Goal: Information Seeking & Learning: Compare options

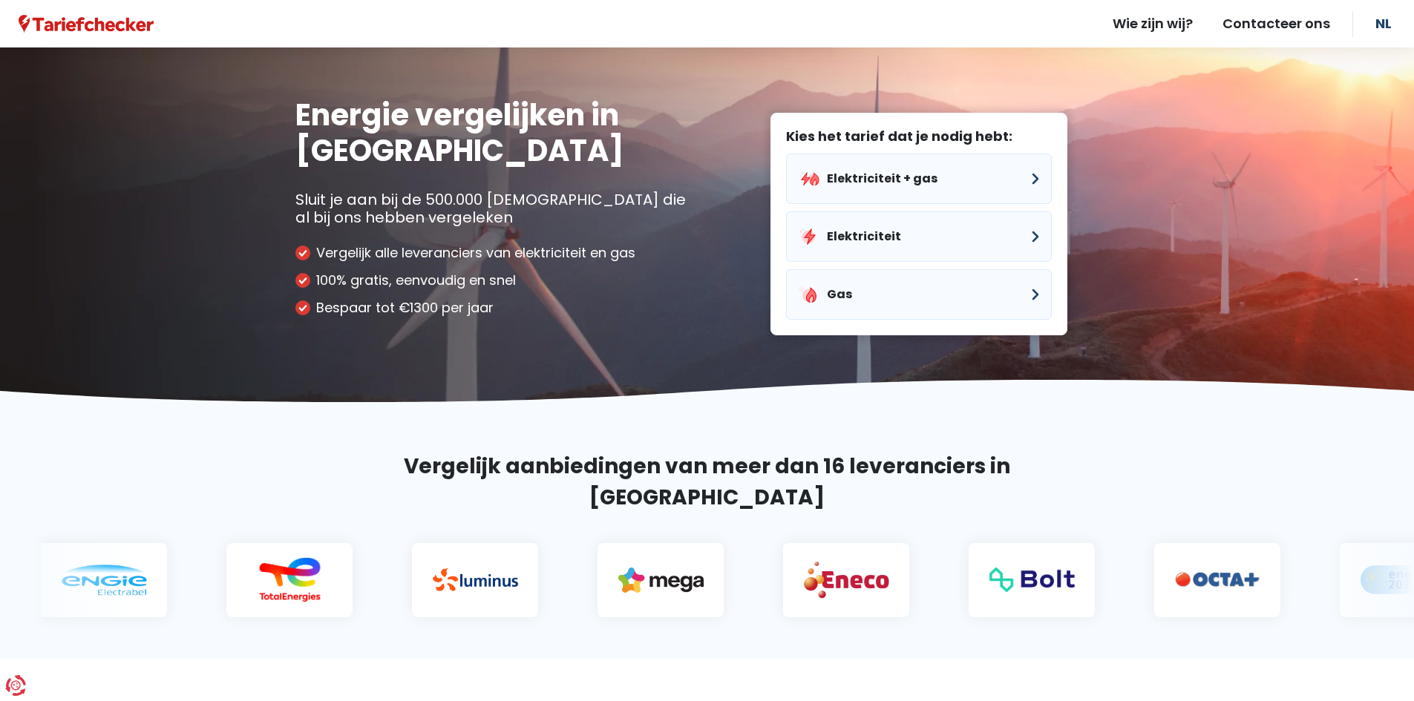
click at [430, 569] on img at bounding box center [472, 580] width 85 height 23
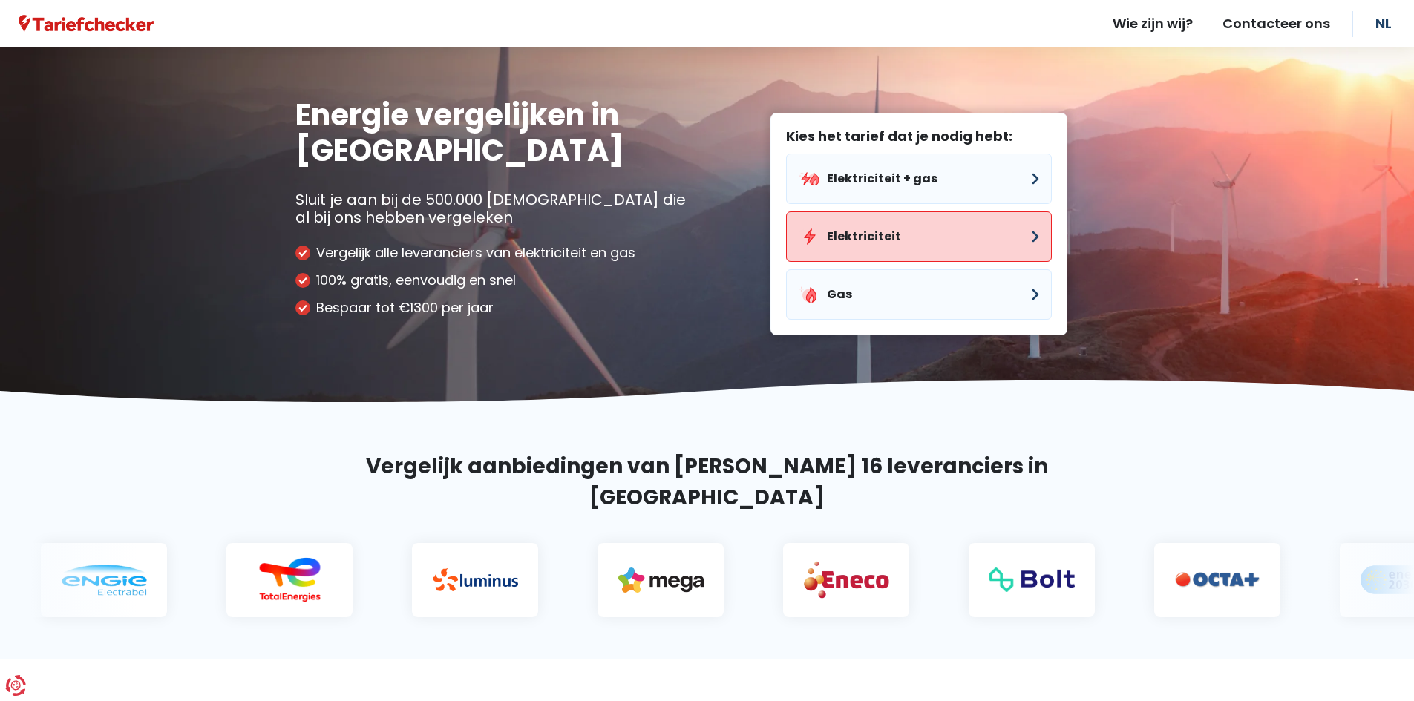
click at [842, 230] on button "Elektriciteit" at bounding box center [919, 237] width 266 height 50
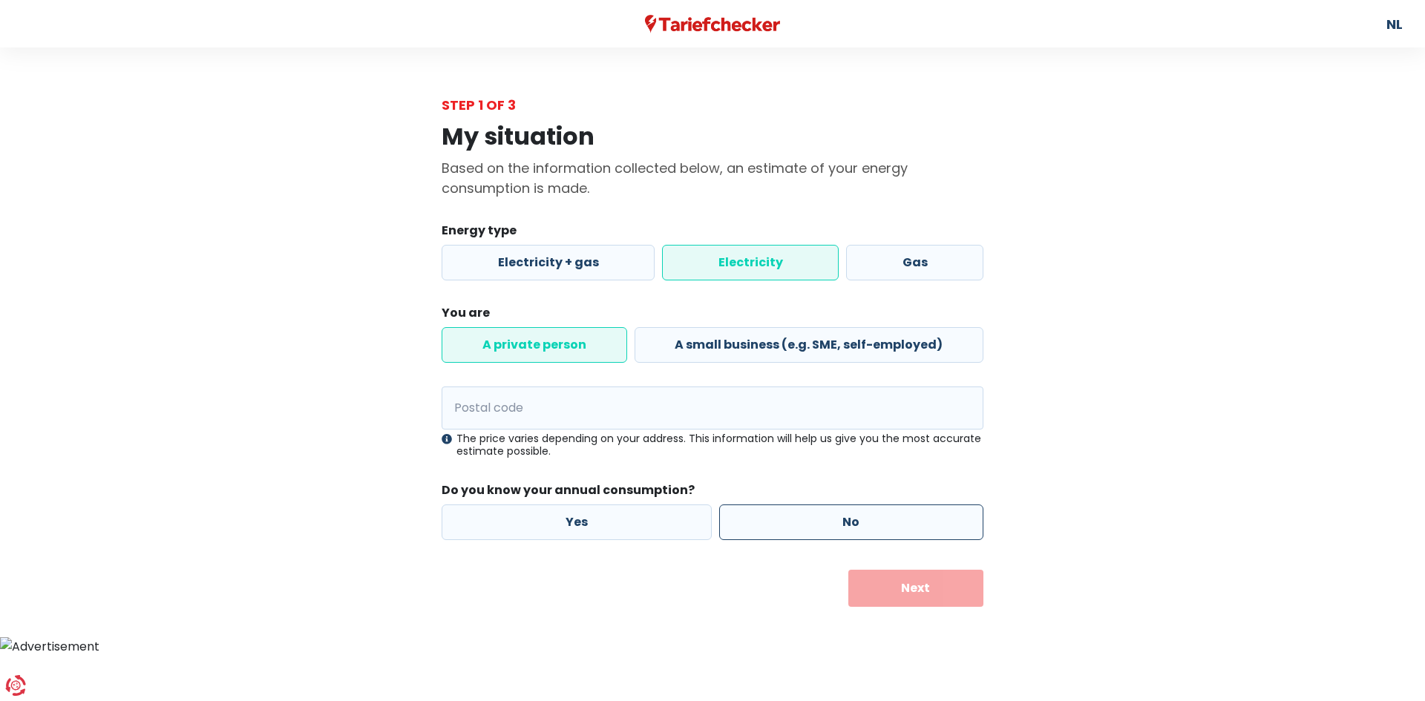
click at [806, 528] on label "No" at bounding box center [851, 523] width 265 height 36
click at [806, 528] on input "No" at bounding box center [851, 523] width 265 height 36
radio input "true"
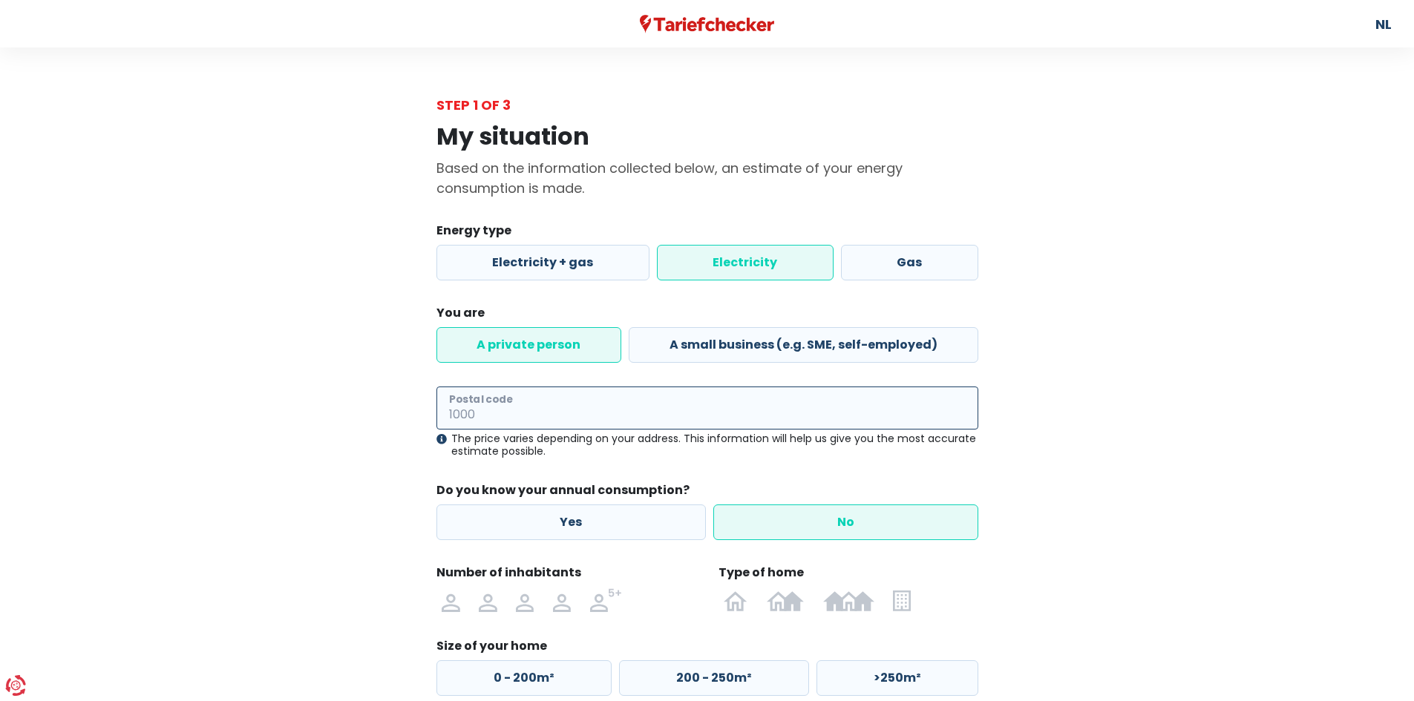
click at [651, 418] on input "Postal code" at bounding box center [707, 408] width 542 height 43
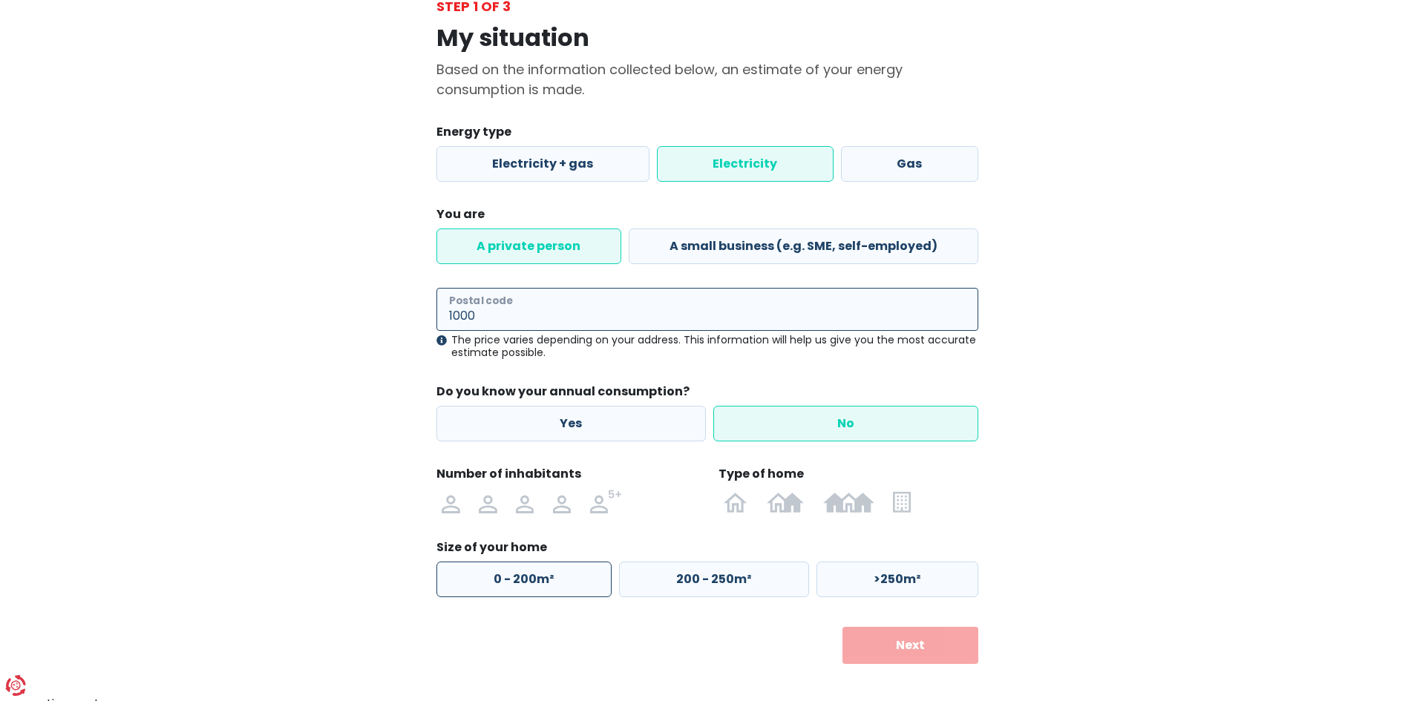
type input "1000"
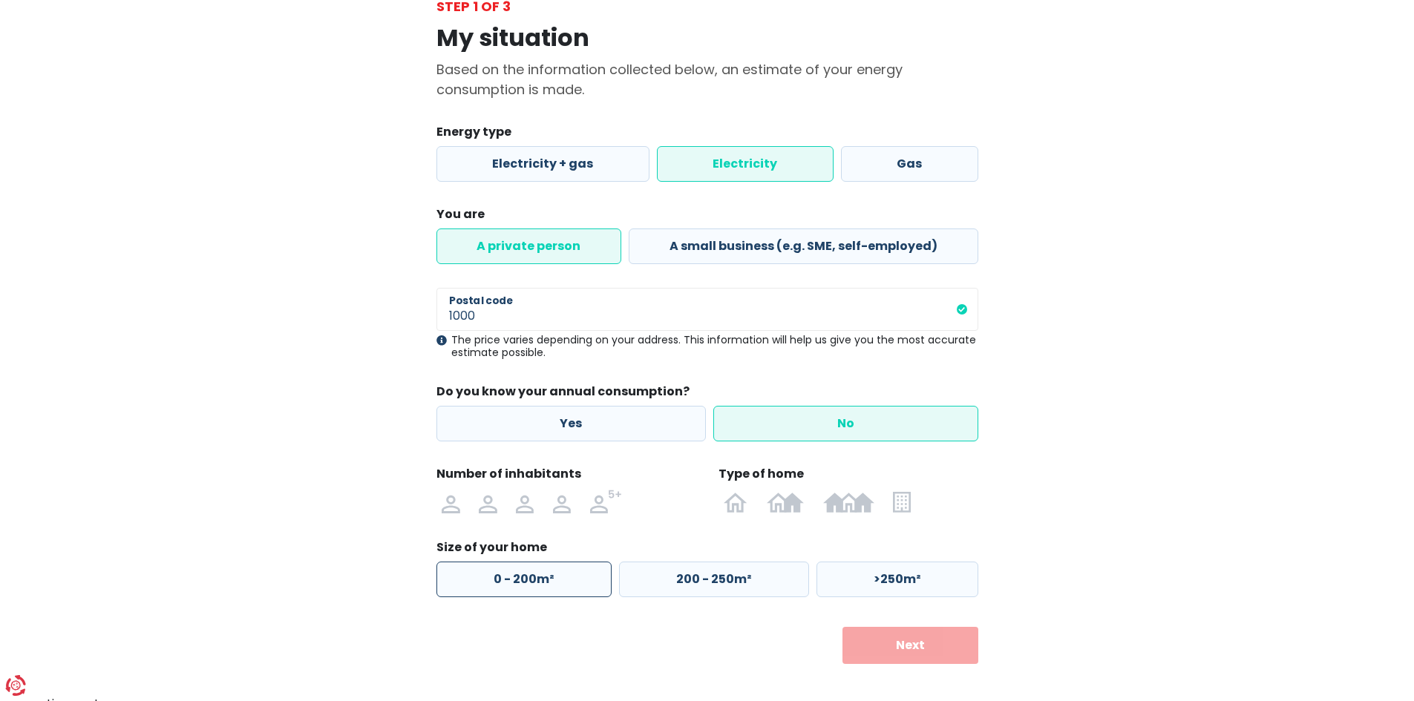
click at [547, 592] on label "0 - 200m²" at bounding box center [523, 580] width 175 height 36
click at [547, 592] on input "0 - 200m²" at bounding box center [523, 580] width 175 height 36
radio input "true"
click at [897, 646] on font "Next" at bounding box center [910, 645] width 29 height 17
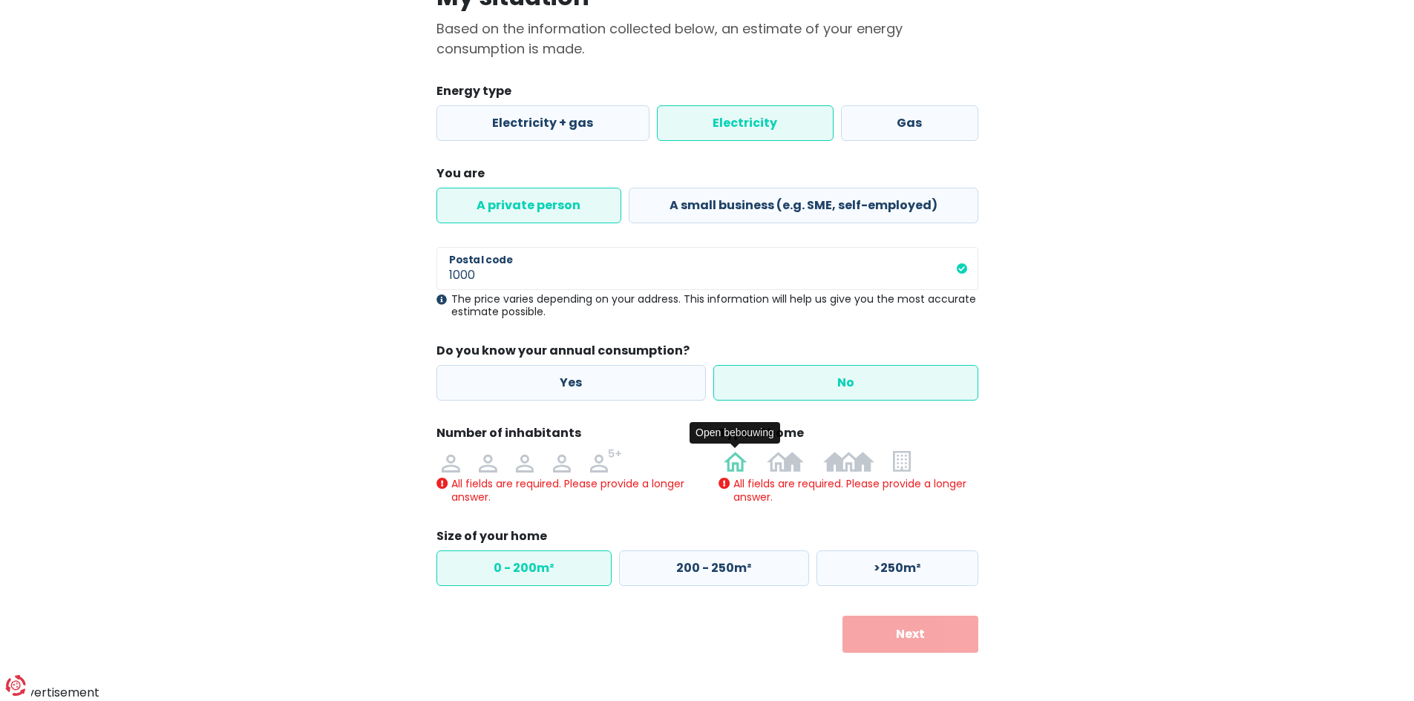
click at [749, 459] on label at bounding box center [736, 461] width 43 height 24
click at [749, 459] on input "radio" at bounding box center [736, 461] width 43 height 24
radio input "true"
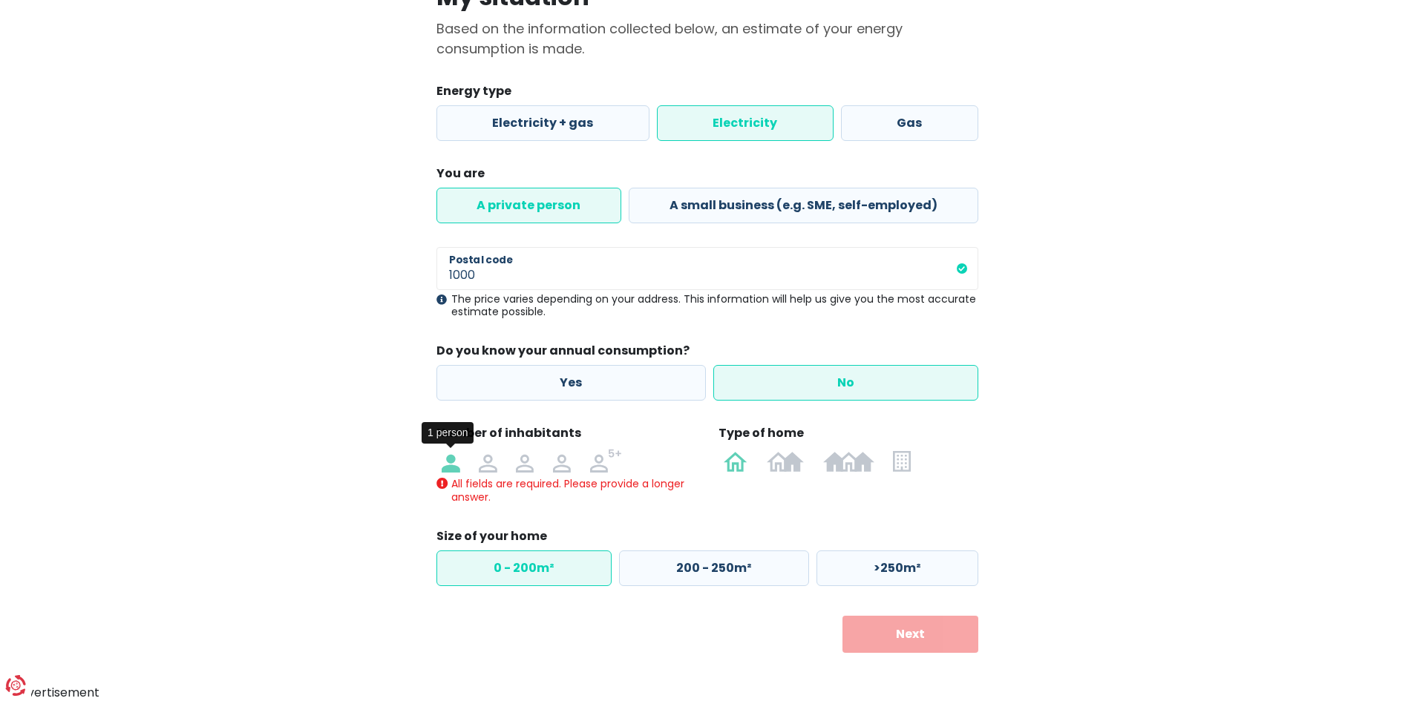
click at [451, 459] on img at bounding box center [451, 461] width 18 height 24
click at [451, 459] on input "radio" at bounding box center [451, 461] width 37 height 24
radio input "true"
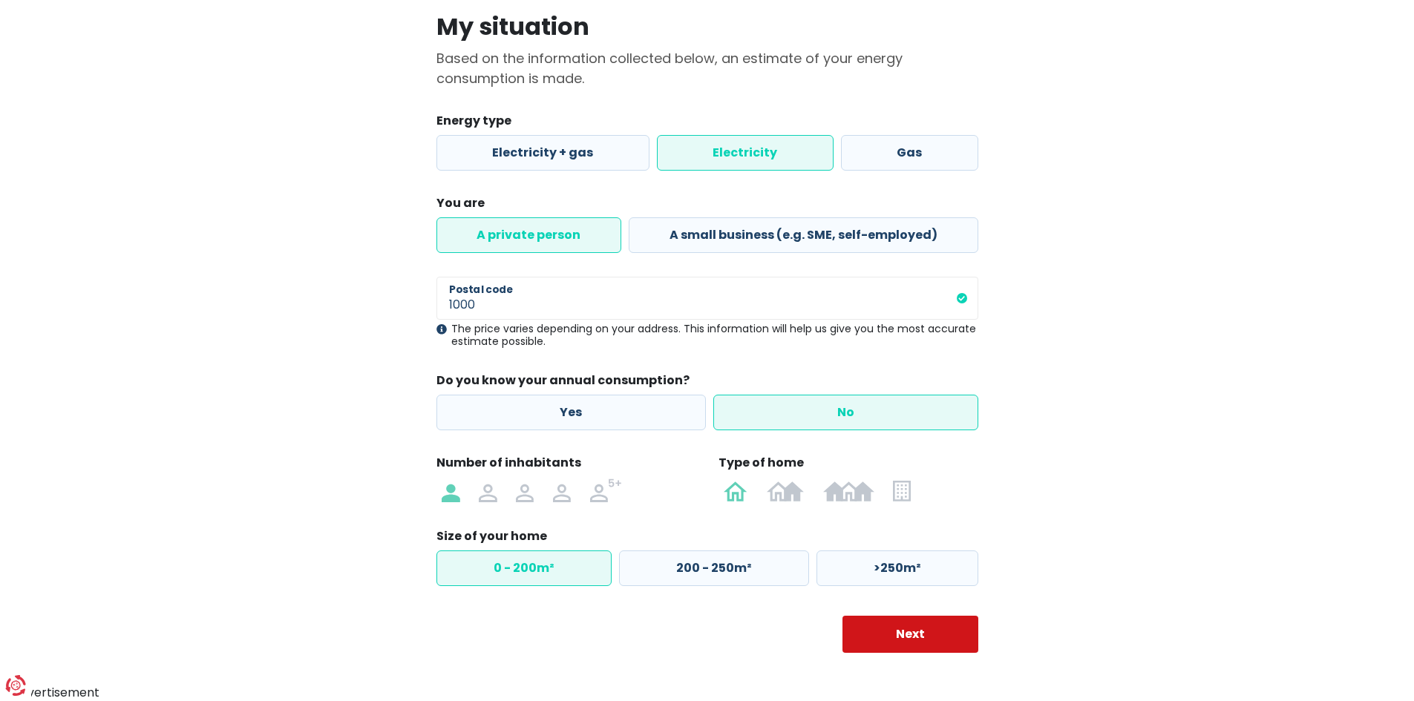
click at [878, 623] on button "Next" at bounding box center [910, 634] width 136 height 37
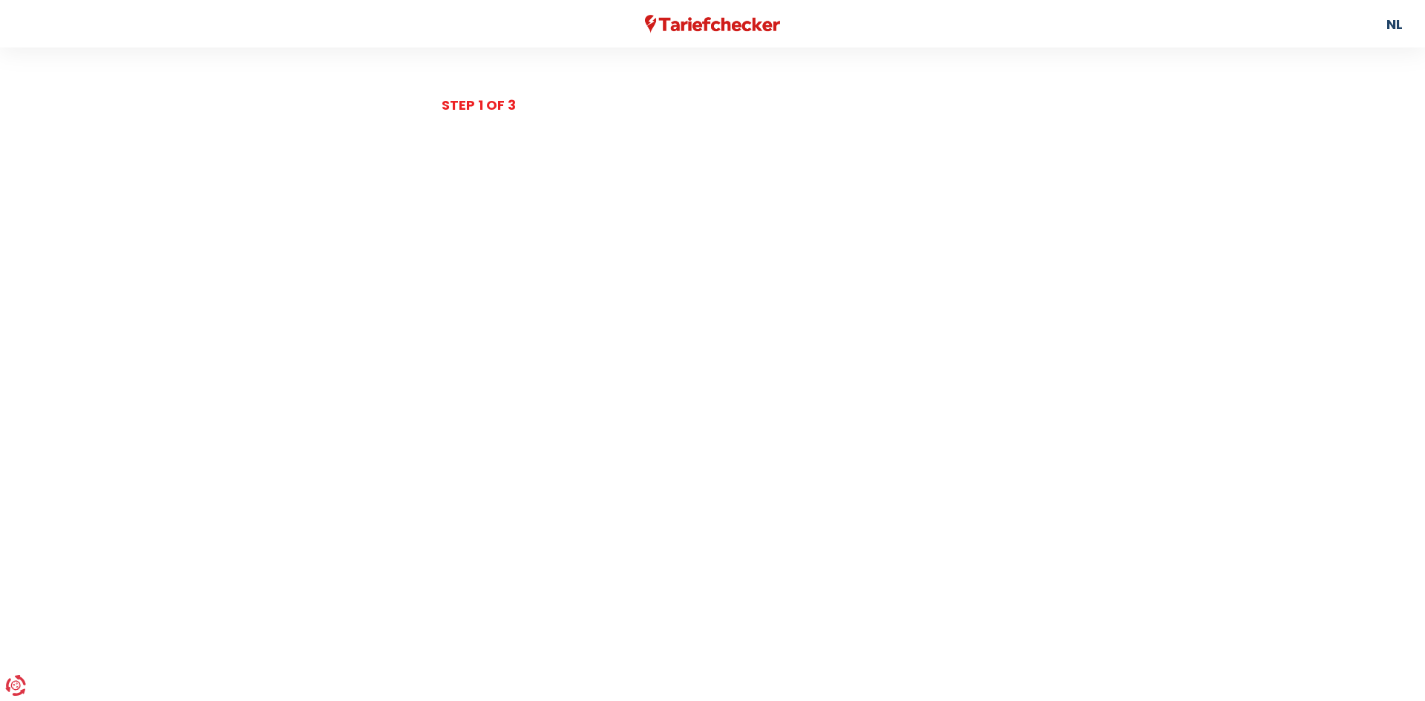
select select
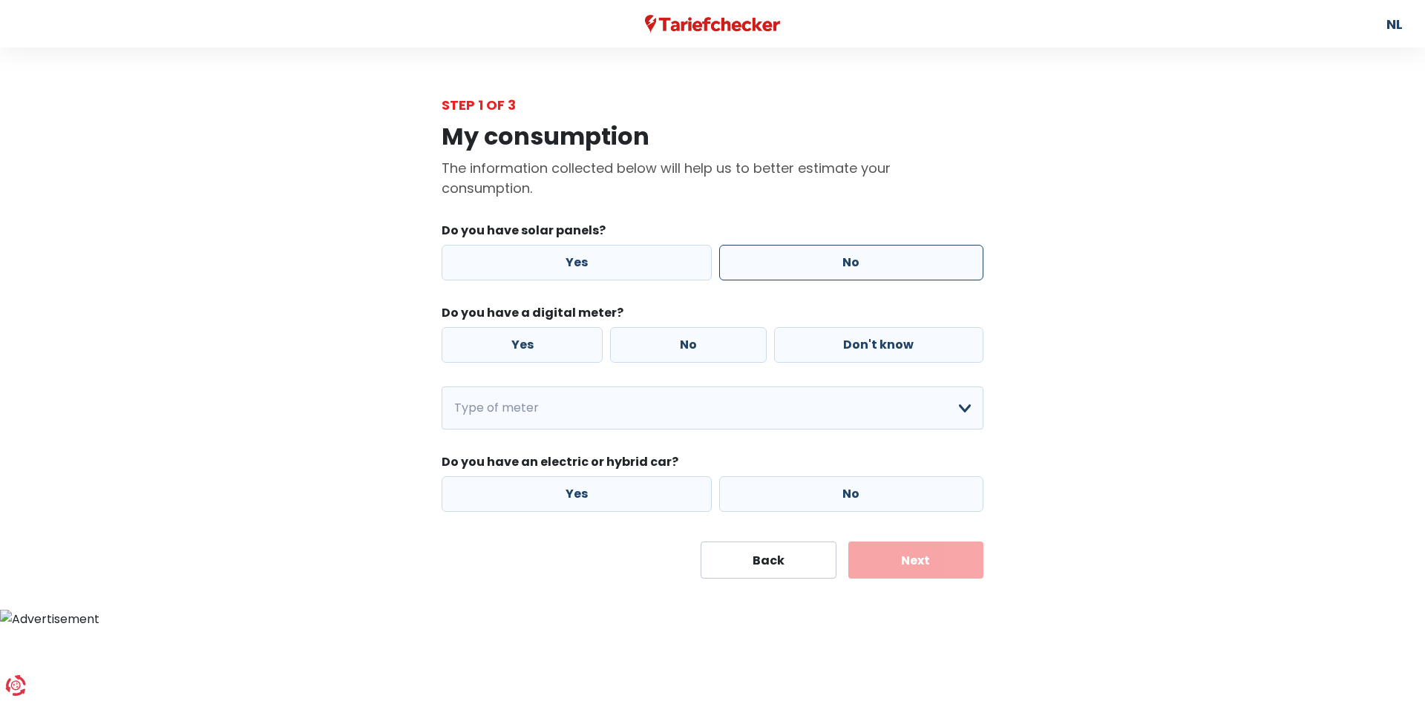
click at [780, 249] on label "No" at bounding box center [851, 263] width 265 height 36
click at [780, 249] on input "No" at bounding box center [851, 263] width 265 height 36
radio input "true"
click at [692, 336] on font "No" at bounding box center [688, 344] width 17 height 17
click at [692, 336] on input "No" at bounding box center [688, 345] width 156 height 36
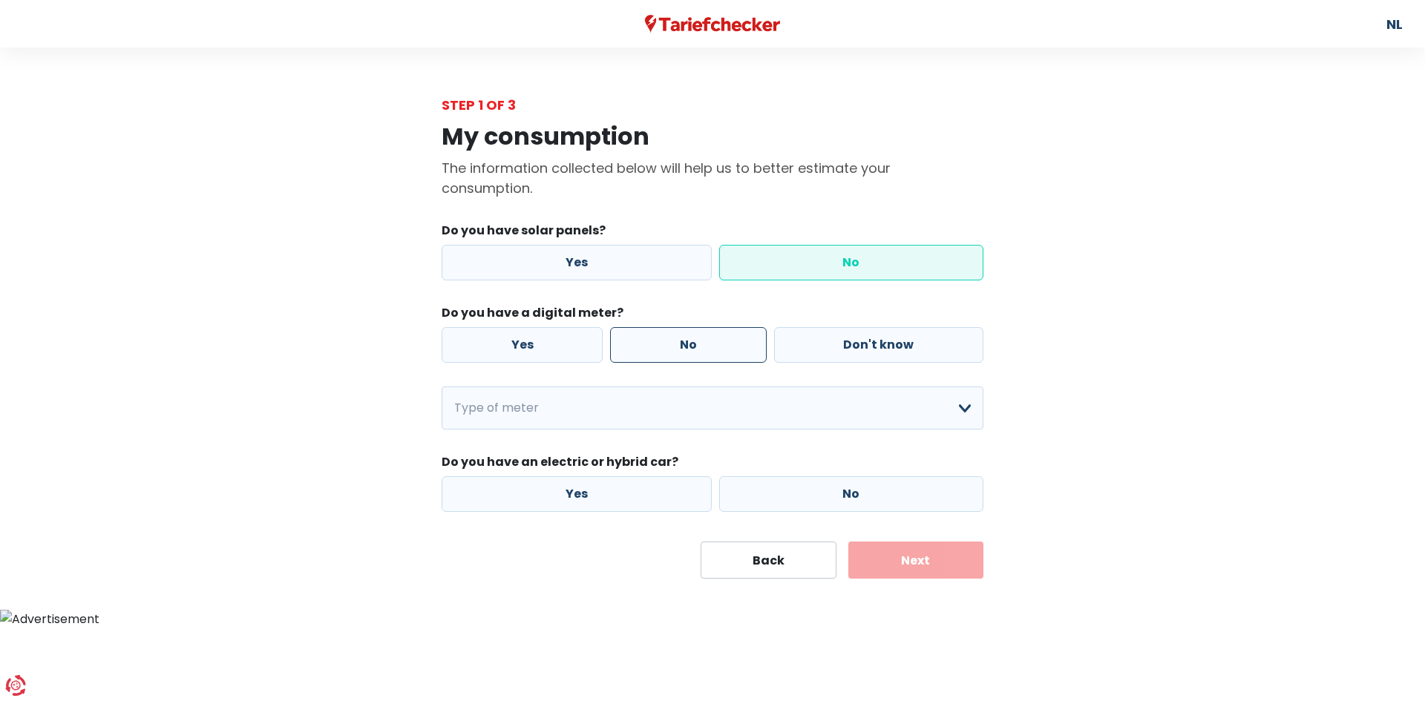
radio input "true"
click at [754, 499] on label "No" at bounding box center [851, 494] width 265 height 36
click at [754, 499] on input "No" at bounding box center [851, 494] width 265 height 36
radio input "true"
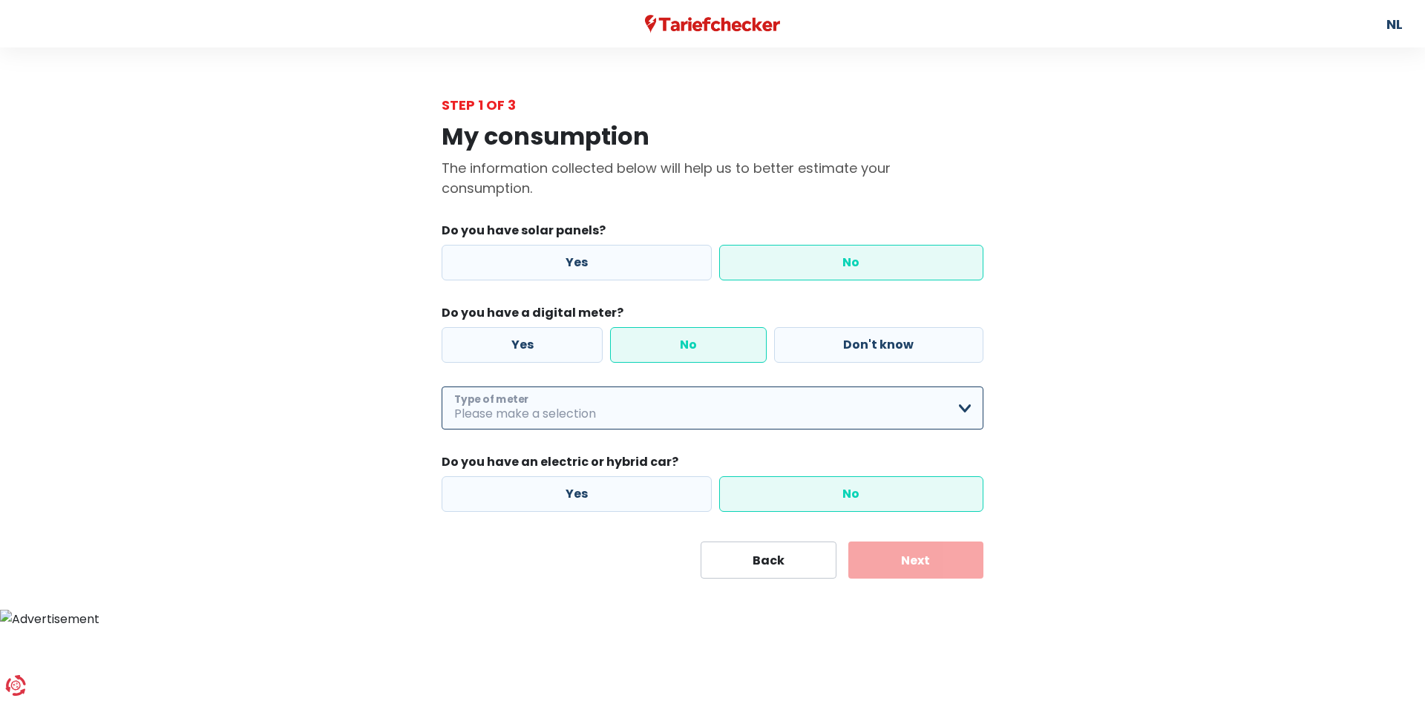
click at [669, 407] on select "Single Double Single + night rate only Double + night rate only Don't know Plea…" at bounding box center [713, 408] width 542 height 43
select select "day_single_rate"
click at [442, 387] on select "Single Double Single + night rate only Double + night rate only Don't know Plea…" at bounding box center [713, 408] width 542 height 43
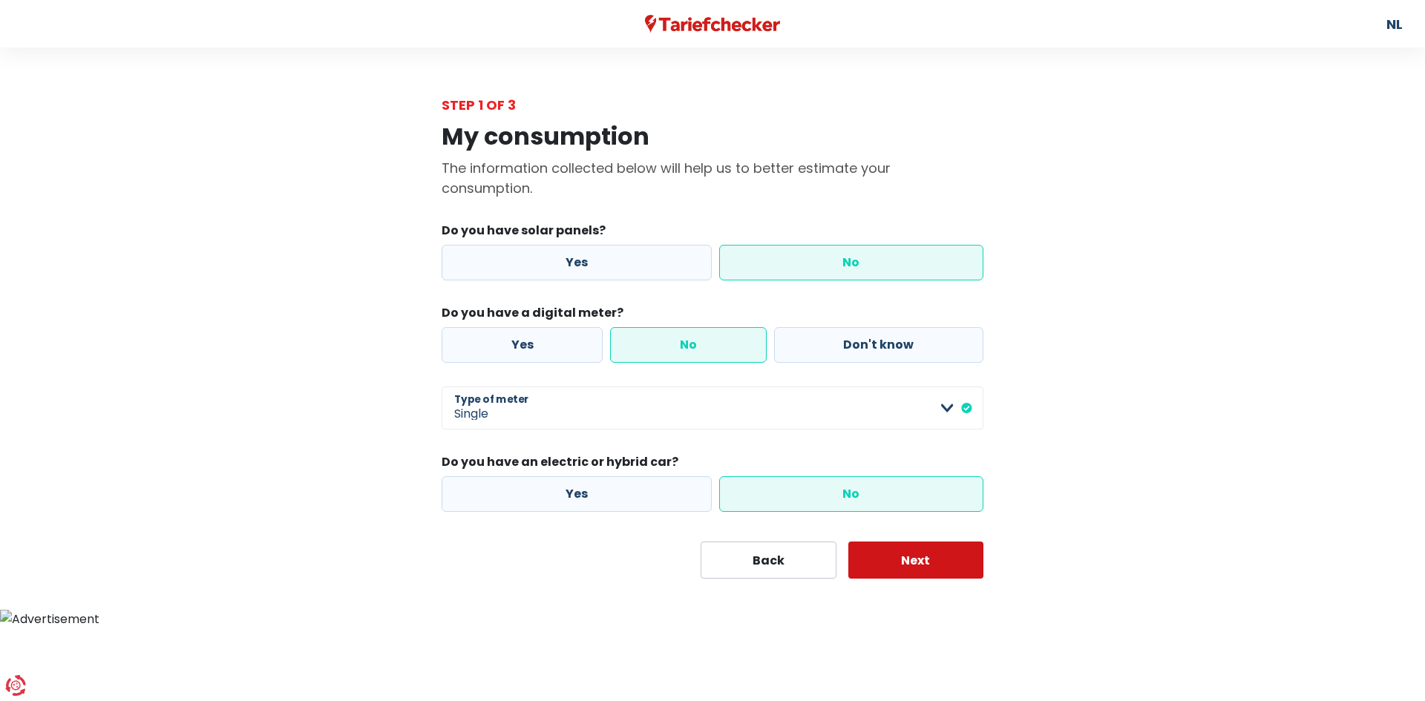
click at [895, 557] on button "Next" at bounding box center [916, 560] width 136 height 37
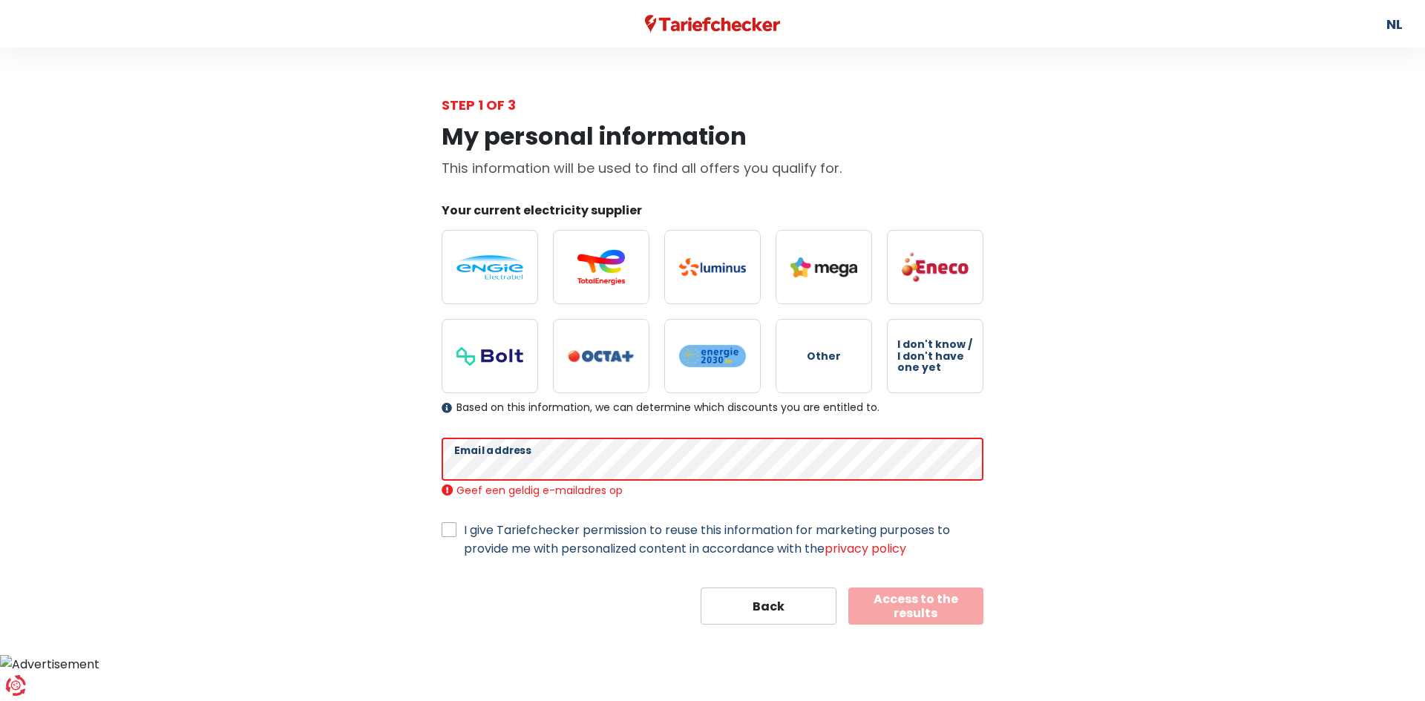
click at [451, 523] on div "I give Tariefchecker permission to reuse this information for marketing purpose…" at bounding box center [713, 539] width 542 height 37
click at [464, 534] on label "I give Tariefchecker permission to reuse this information for marketing purpose…" at bounding box center [724, 539] width 520 height 37
click at [448, 534] on input "I give Tariefchecker permission to reuse this information for marketing purpose…" at bounding box center [449, 528] width 15 height 15
checkbox input "true"
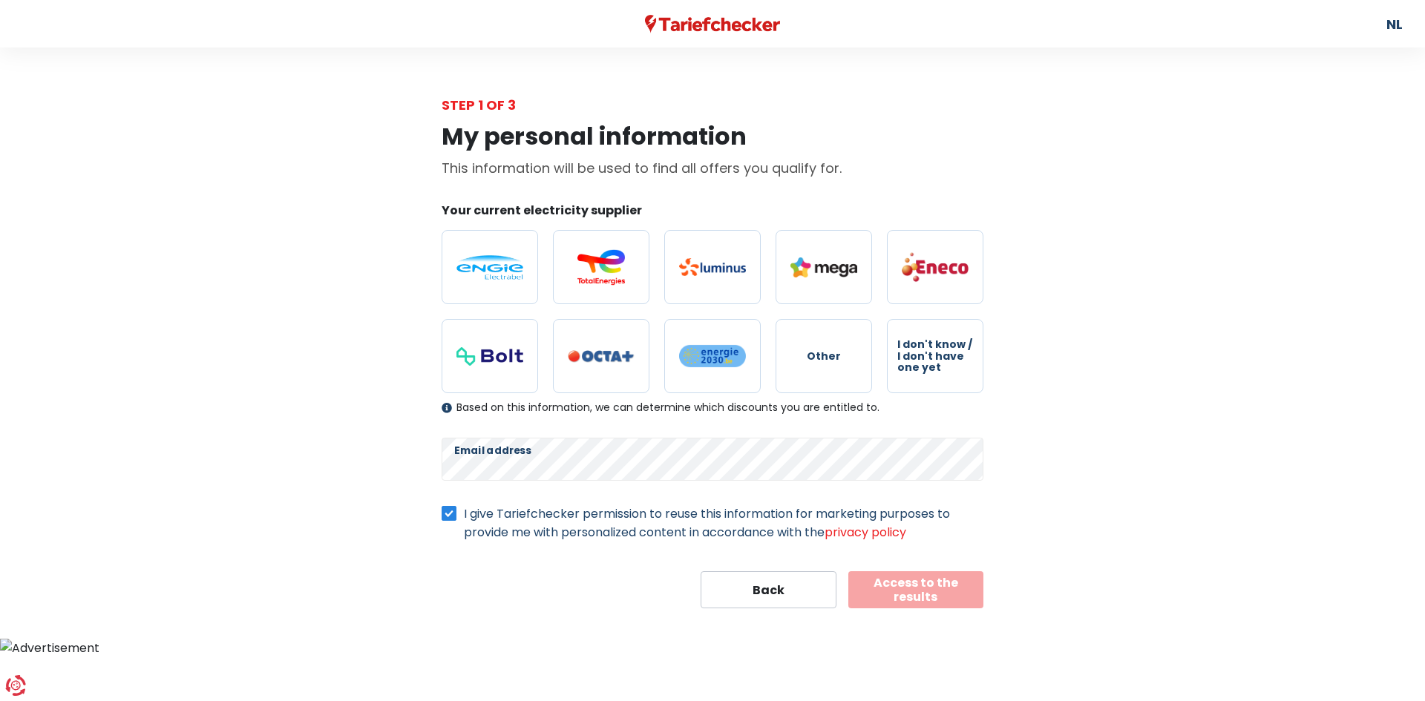
click at [898, 579] on button "Access to the results" at bounding box center [916, 589] width 136 height 37
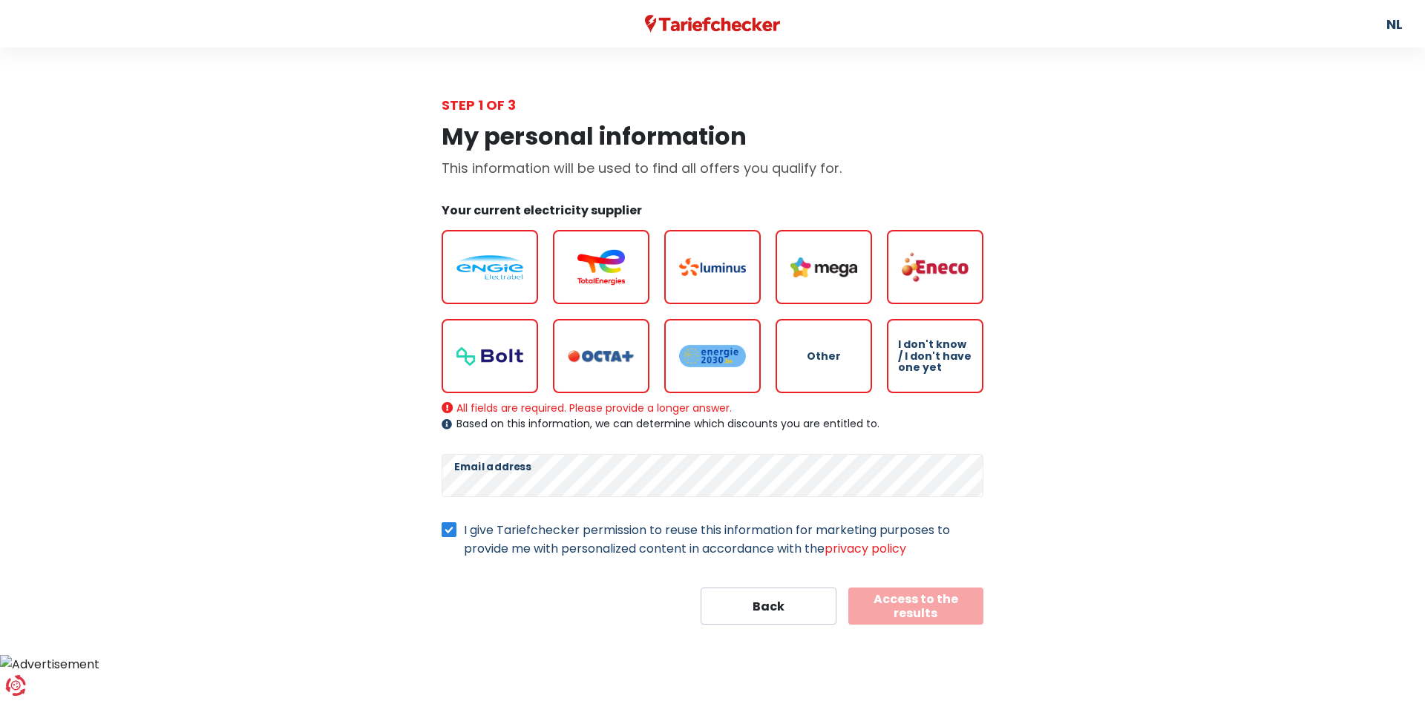
click at [671, 310] on div "Other I don't know / I don't have one yet" at bounding box center [712, 311] width 557 height 189
click at [701, 272] on img at bounding box center [712, 267] width 67 height 18
click at [701, 272] on input "radio" at bounding box center [712, 267] width 96 height 74
radio input "true"
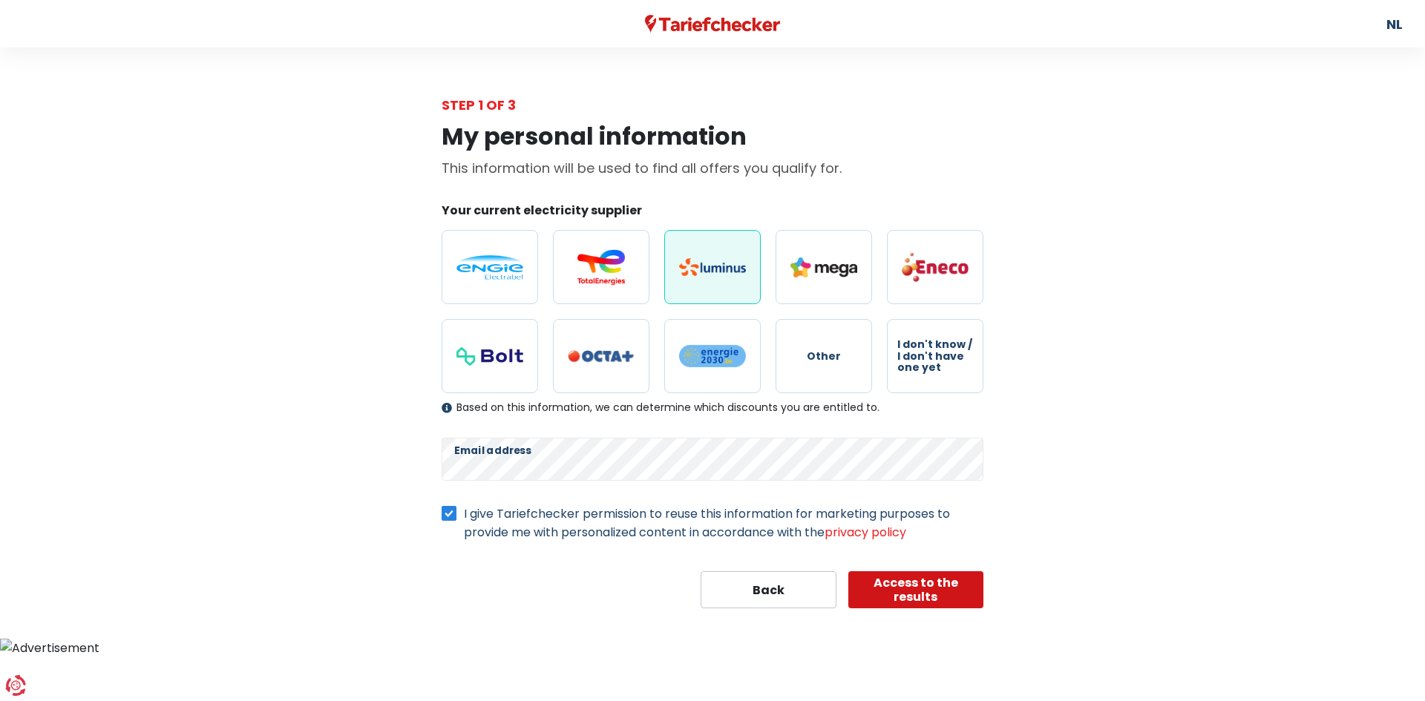
click at [917, 588] on font "Access to the results" at bounding box center [916, 589] width 85 height 31
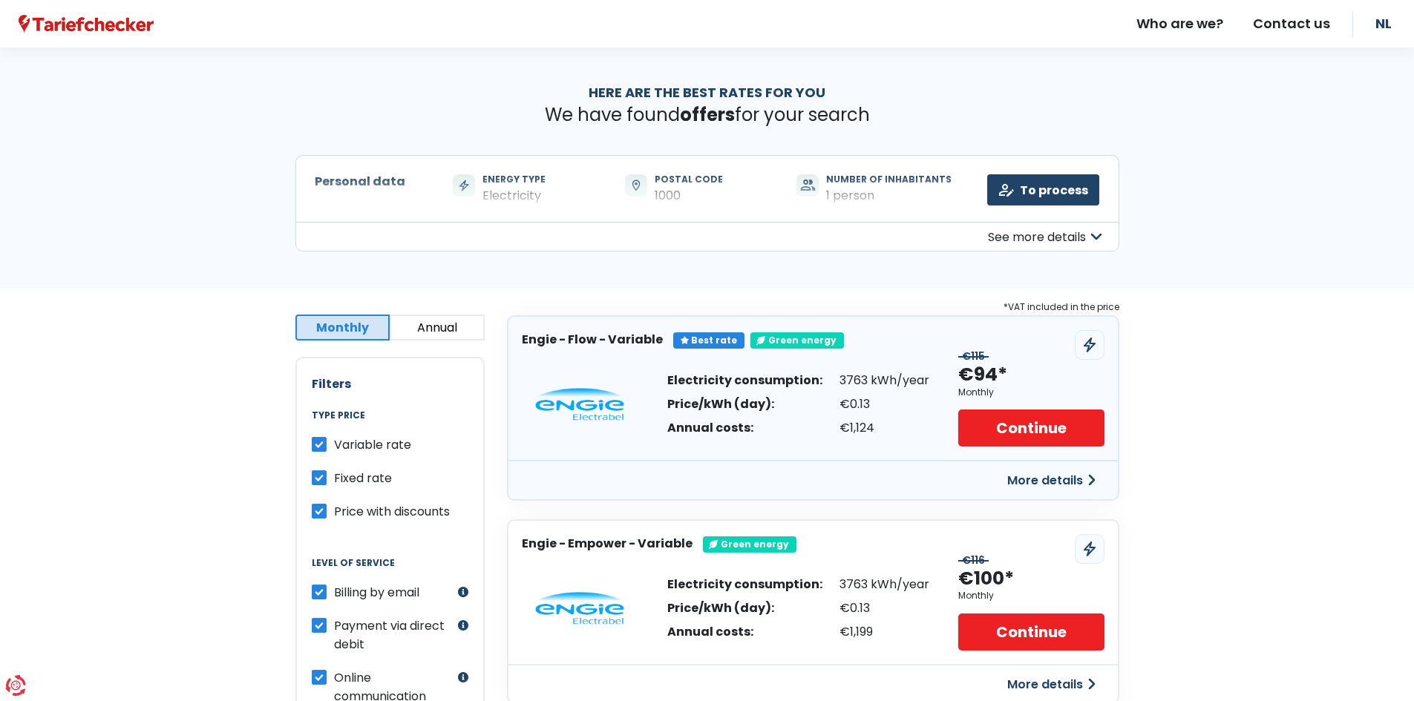
click at [1038, 474] on font "More details" at bounding box center [1045, 480] width 76 height 17
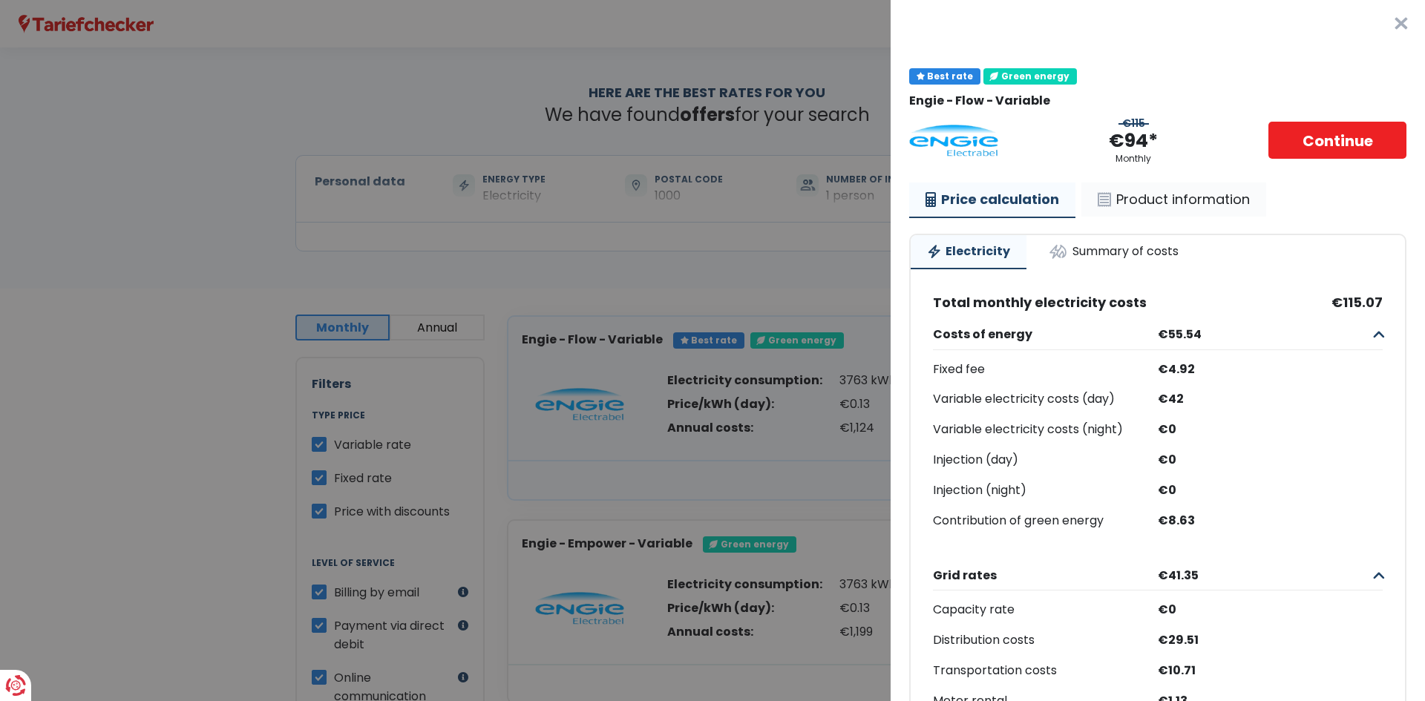
click at [1136, 187] on link "Product information" at bounding box center [1173, 200] width 185 height 34
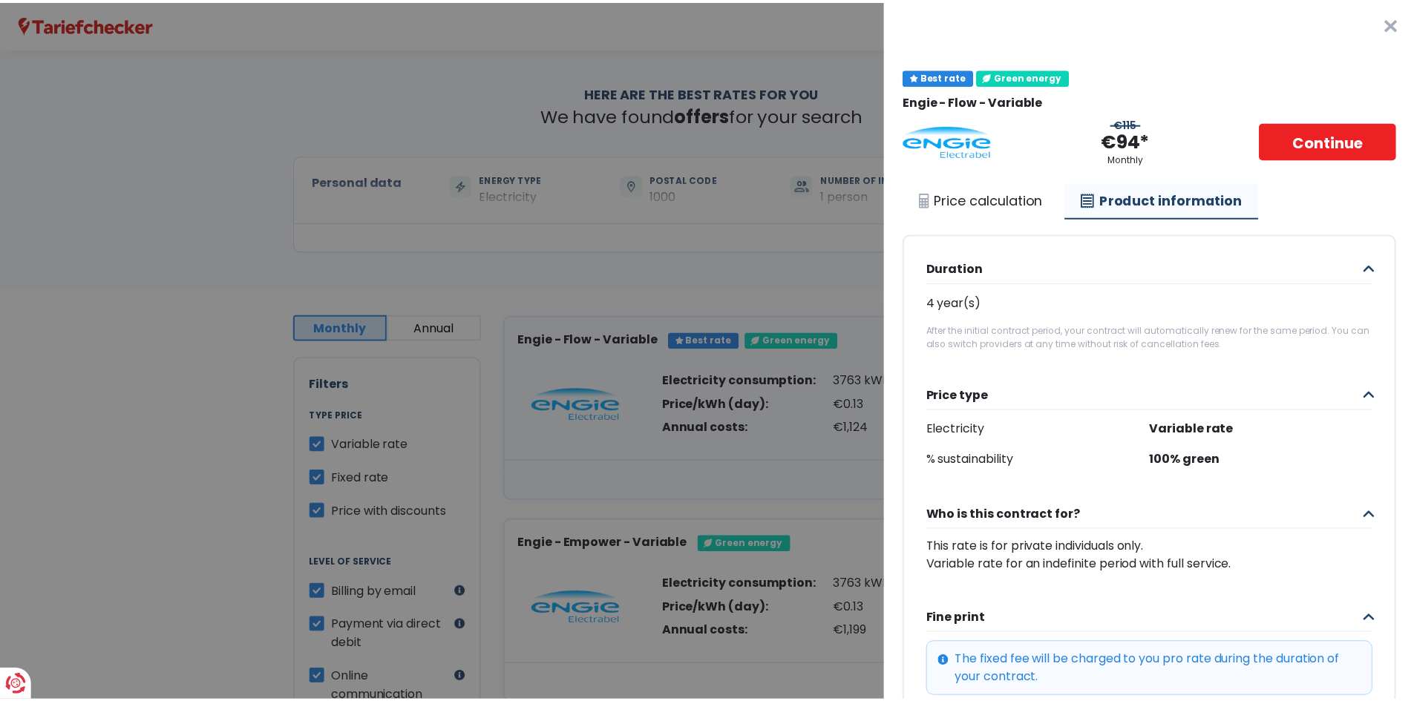
scroll to position [344, 0]
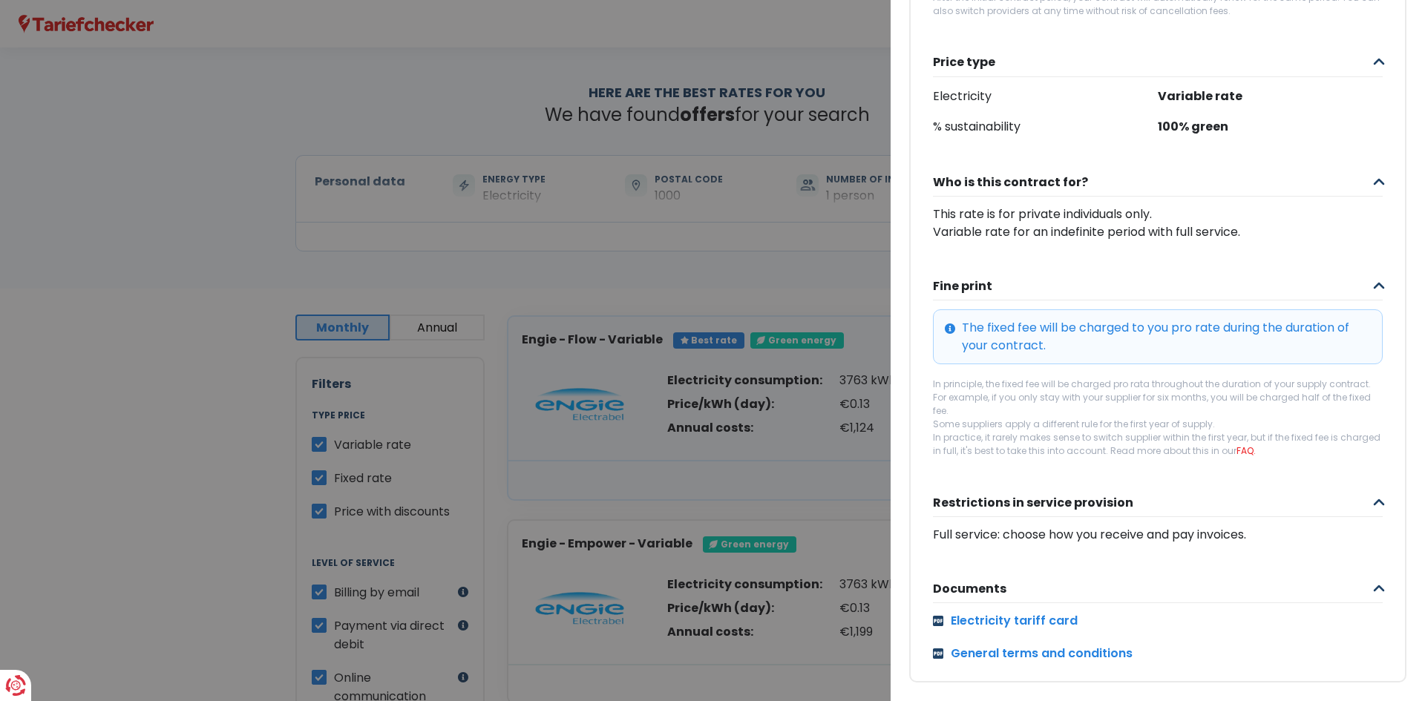
click at [216, 253] on Variabel "More details - Engie × Best rate Green energy Engie - Flow - Variable €115 €94*…" at bounding box center [712, 350] width 1425 height 701
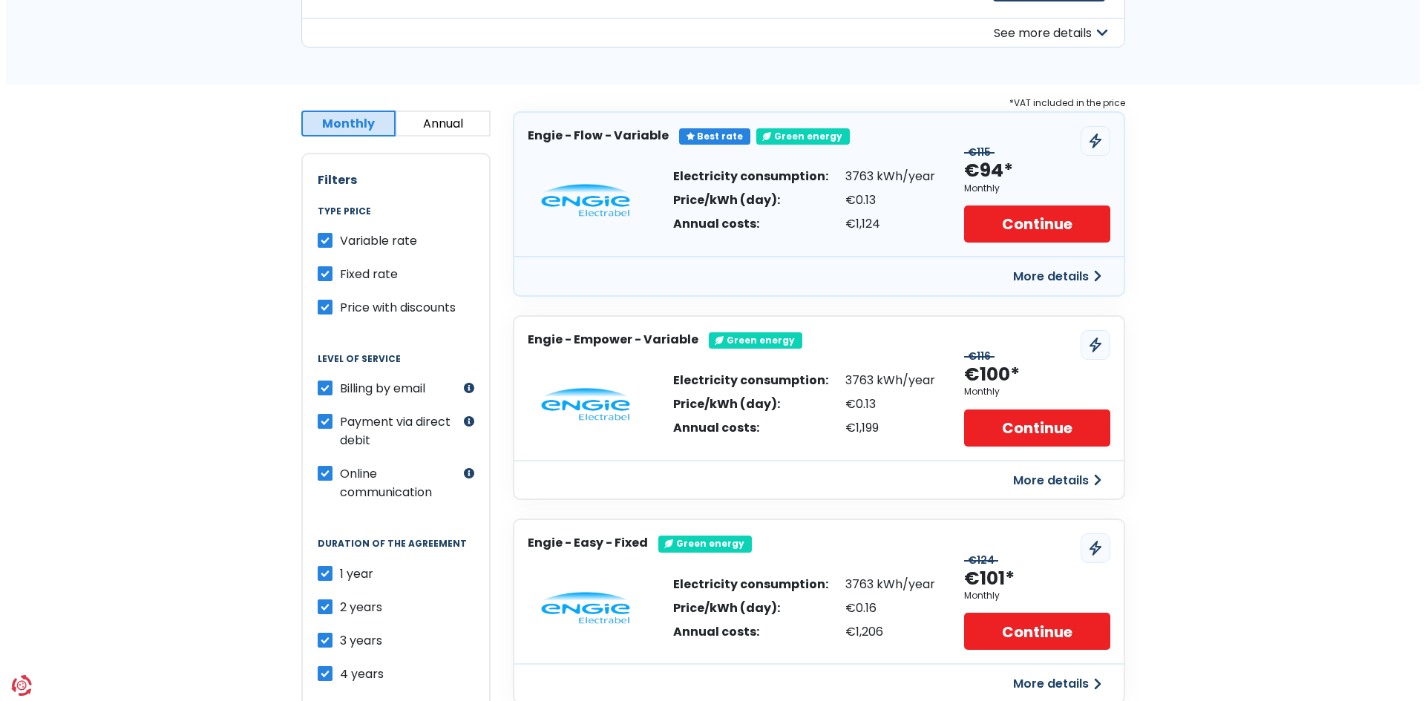
scroll to position [209, 0]
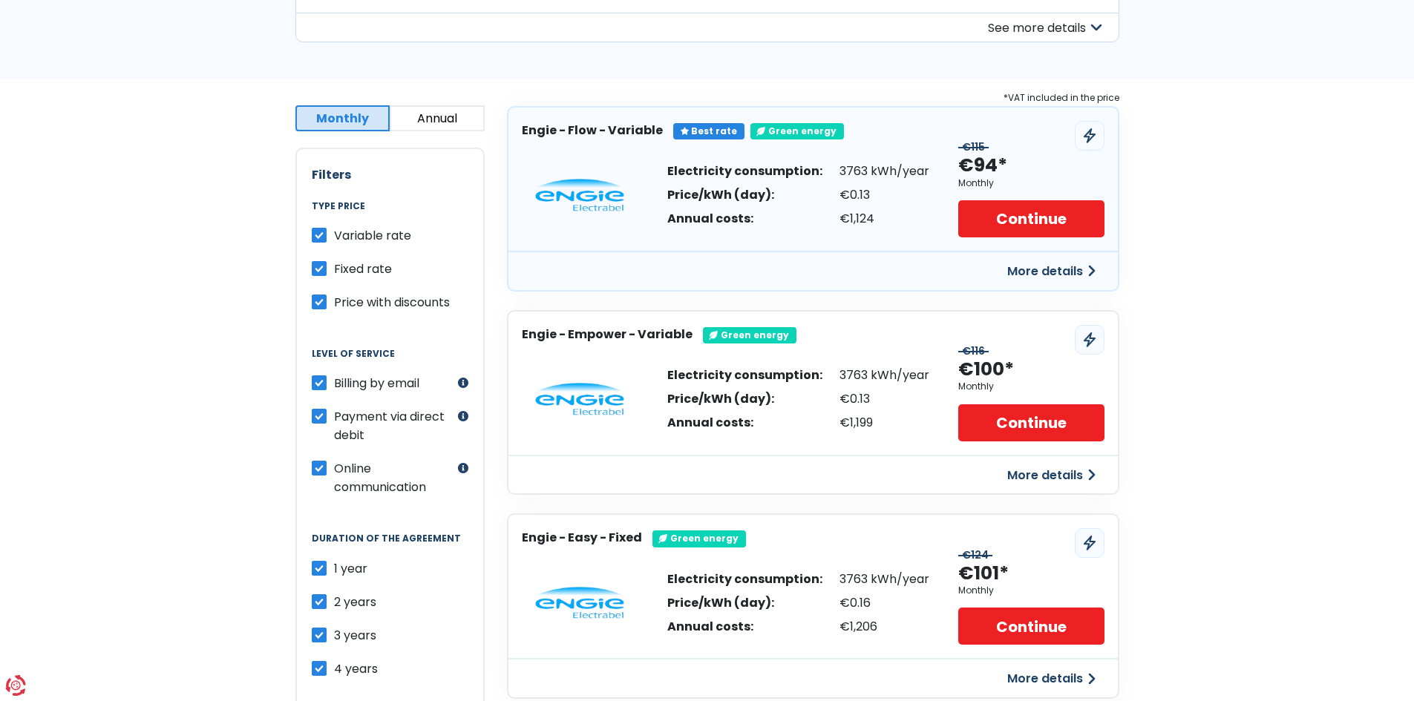
click at [1058, 269] on font "More details" at bounding box center [1045, 271] width 76 height 17
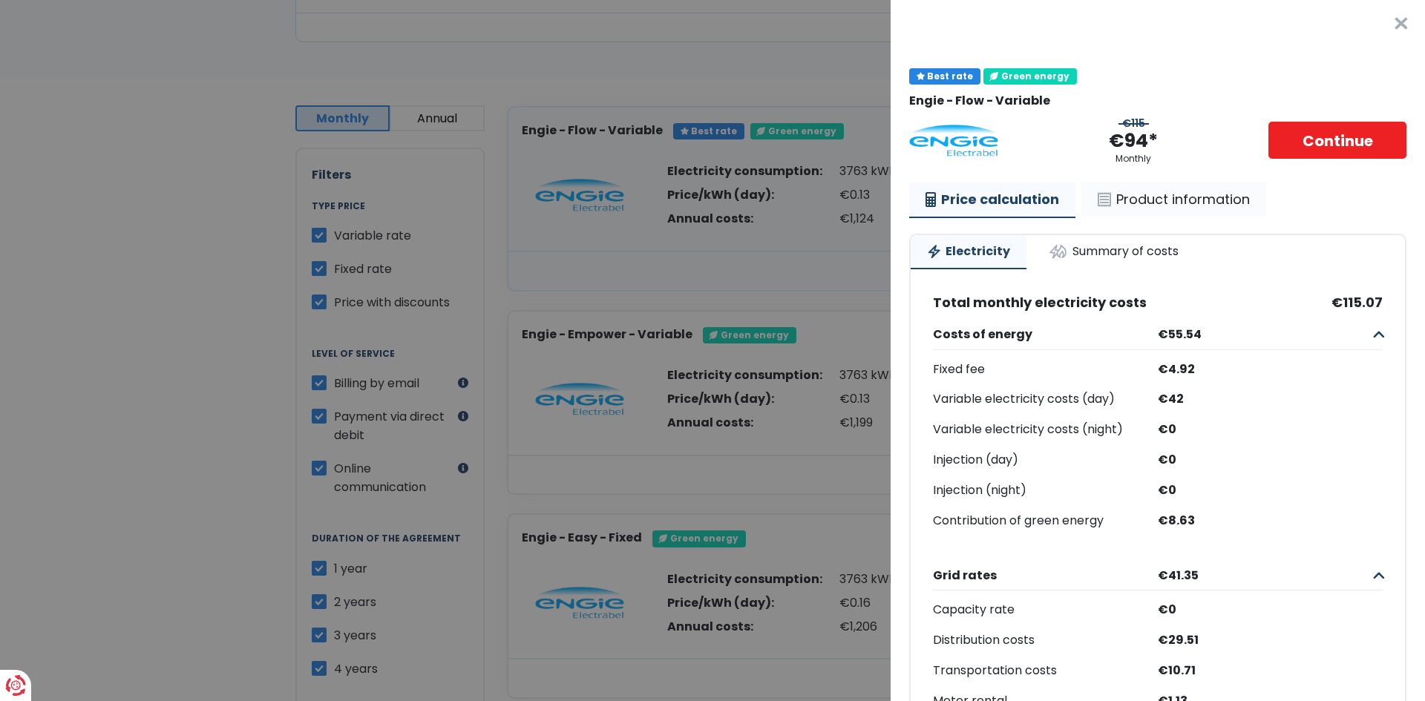
click at [1121, 191] on font "Product information" at bounding box center [1183, 199] width 134 height 19
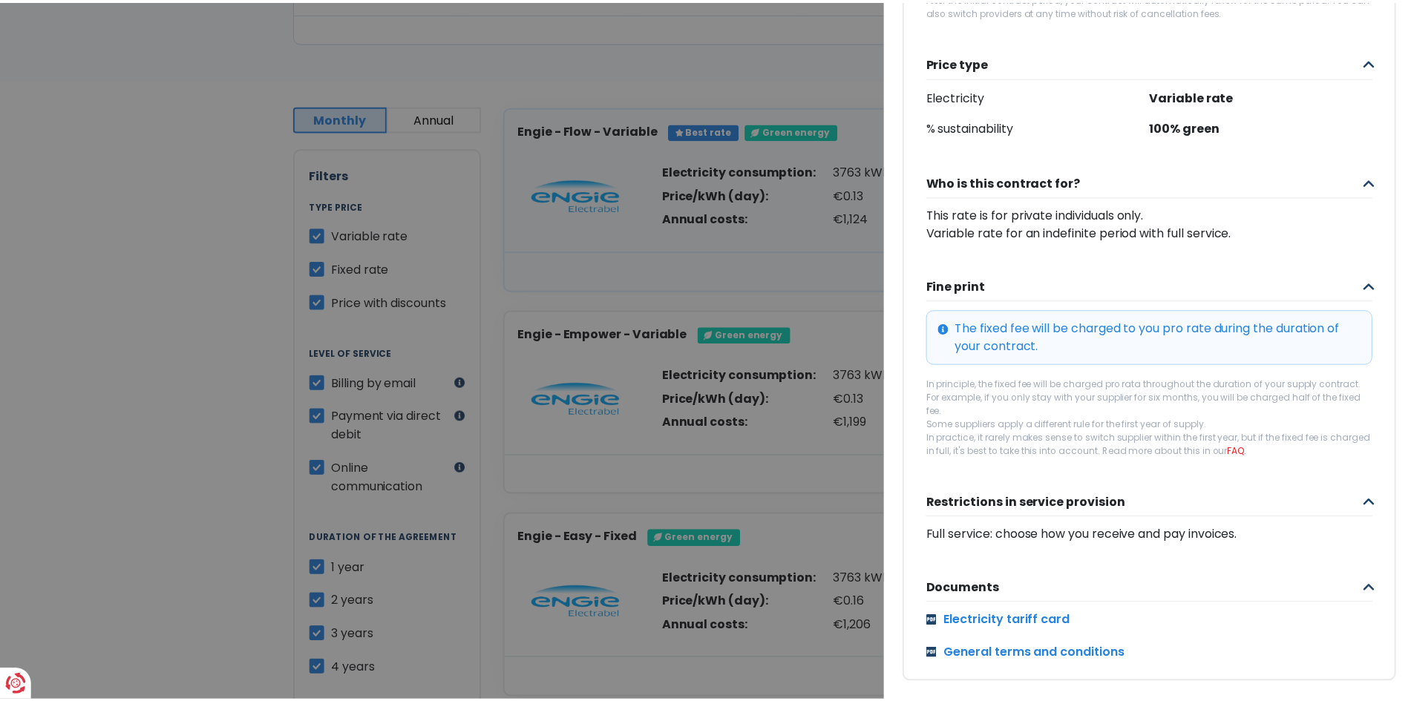
scroll to position [0, 0]
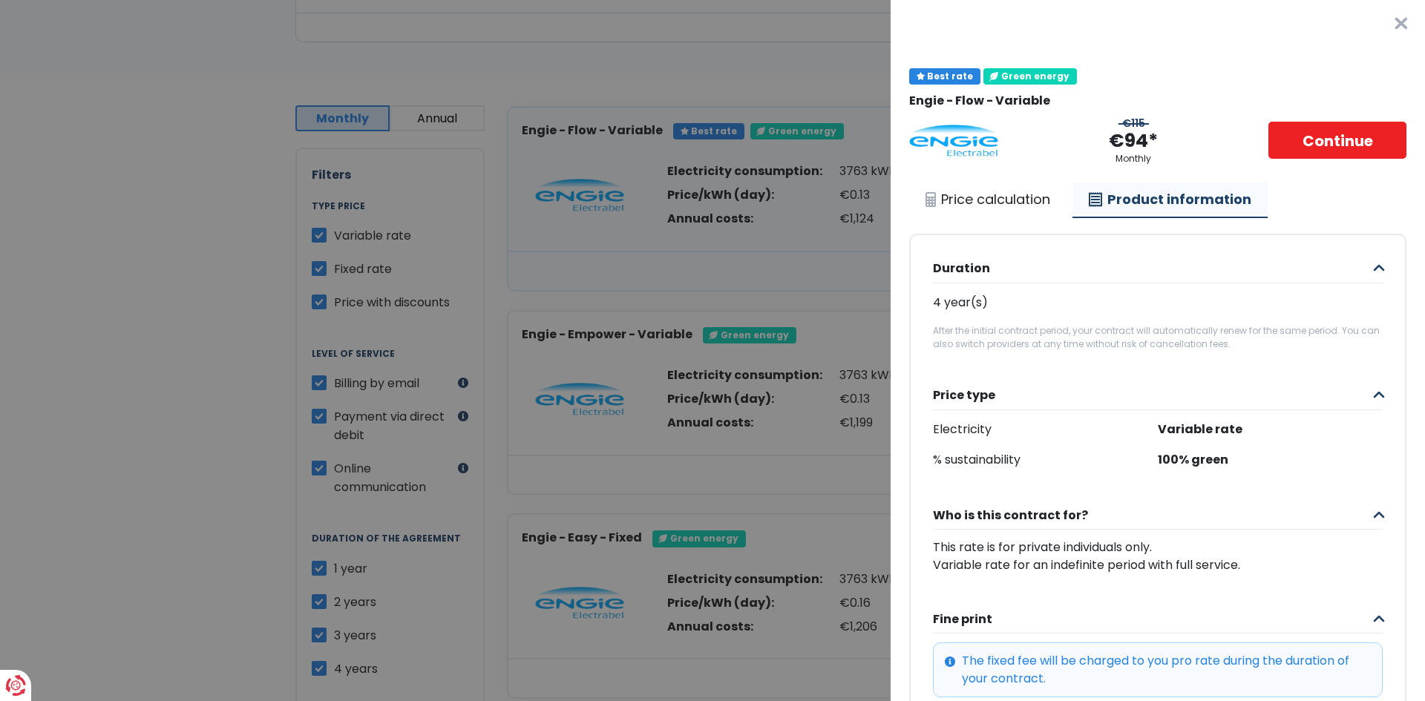
click at [89, 632] on Variabel "More details - Engie × Best rate Green energy Engie - Flow - Variable €115 €94*…" at bounding box center [712, 350] width 1425 height 701
